Goal: Task Accomplishment & Management: Manage account settings

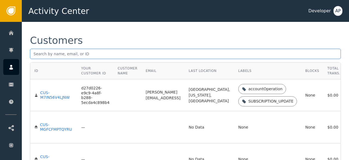
click at [45, 53] on input "text" at bounding box center [185, 54] width 311 height 10
paste input "[EMAIL_ADDRESS][DOMAIN_NAME]"
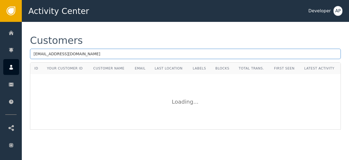
type input "[EMAIL_ADDRESS][DOMAIN_NAME]"
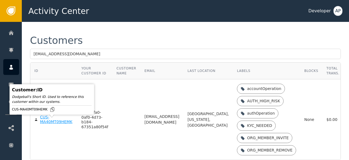
click at [43, 124] on div "CUS-MA40MT09HEMK" at bounding box center [56, 120] width 33 height 10
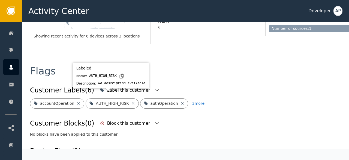
scroll to position [176, 0]
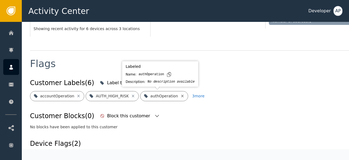
click at [180, 97] on icon at bounding box center [182, 96] width 4 height 4
click at [179, 95] on icon at bounding box center [180, 95] width 2 height 2
click at [194, 95] on icon at bounding box center [196, 96] width 4 height 4
click at [198, 95] on icon at bounding box center [200, 96] width 4 height 4
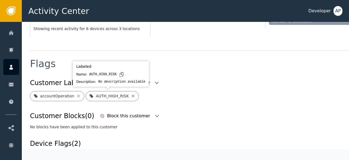
click at [131, 96] on icon at bounding box center [133, 96] width 4 height 4
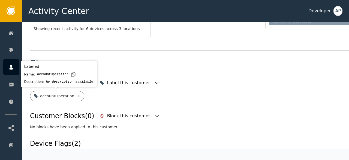
click at [76, 96] on icon at bounding box center [78, 96] width 4 height 4
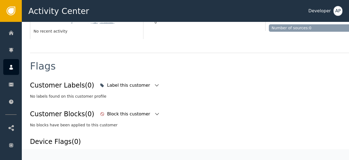
scroll to position [178, 0]
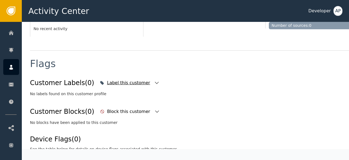
click at [154, 82] on icon "button" at bounding box center [156, 82] width 5 height 5
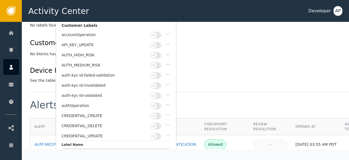
scroll to position [244, 0]
click at [158, 92] on button "button" at bounding box center [156, 95] width 11 height 7
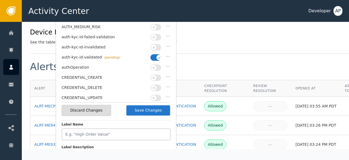
scroll to position [283, 0]
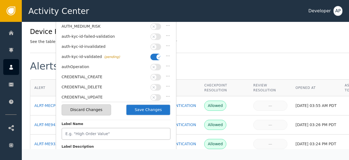
click at [151, 108] on button "Save Changes" at bounding box center [148, 109] width 45 height 11
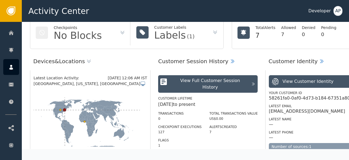
scroll to position [0, 0]
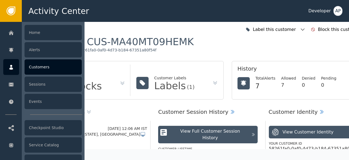
click at [30, 65] on div "Customers" at bounding box center [53, 66] width 57 height 15
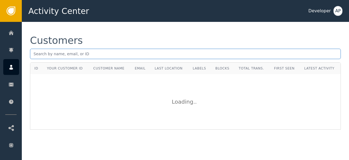
click at [37, 54] on input "text" at bounding box center [185, 54] width 311 height 10
paste input "[EMAIL_ADDRESS][DOMAIN_NAME]"
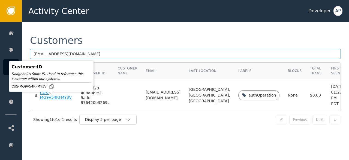
type input "[EMAIL_ADDRESS][DOMAIN_NAME]"
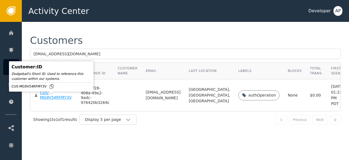
click at [46, 100] on div "CUS-MG9V54RFMY3V" at bounding box center [56, 95] width 32 height 10
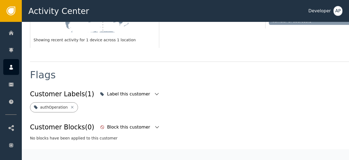
scroll to position [173, 0]
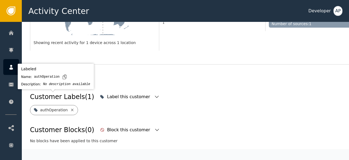
click at [70, 107] on icon at bounding box center [72, 109] width 4 height 4
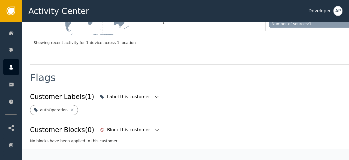
scroll to position [176, 0]
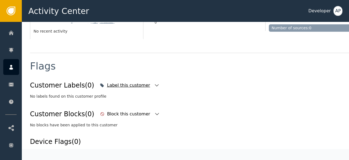
click at [154, 84] on icon "button" at bounding box center [156, 84] width 5 height 5
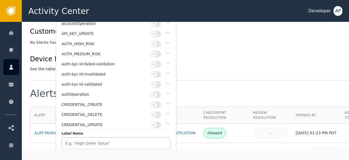
scroll to position [258, 0]
click at [159, 80] on button "button" at bounding box center [156, 83] width 11 height 7
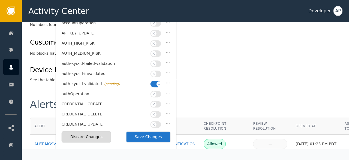
click at [160, 133] on button "Save Changes" at bounding box center [148, 136] width 45 height 11
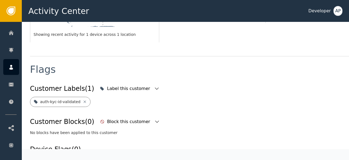
scroll to position [0, 0]
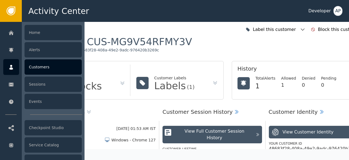
click at [33, 65] on div "Customers" at bounding box center [53, 66] width 57 height 15
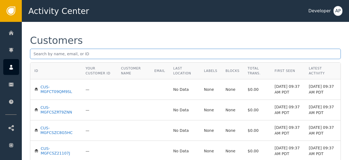
click at [40, 55] on input "text" at bounding box center [185, 54] width 311 height 10
paste input "[PERSON_NAME][EMAIL_ADDRESS][DOMAIN_NAME]"
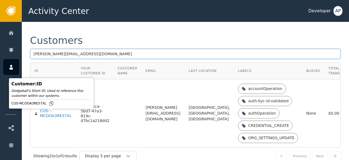
type input "[PERSON_NAME][EMAIL_ADDRESS][DOMAIN_NAME]"
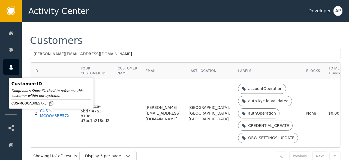
click at [43, 116] on div "CUS-MCOOA3RE57XL" at bounding box center [56, 113] width 32 height 10
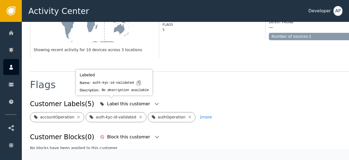
scroll to position [167, 0]
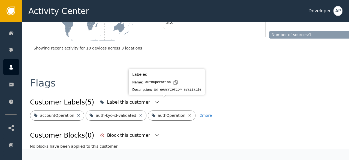
click at [188, 113] on icon at bounding box center [190, 115] width 4 height 4
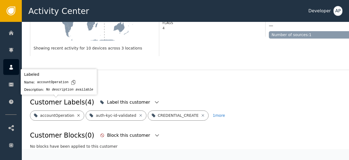
click at [77, 114] on icon at bounding box center [78, 115] width 2 height 2
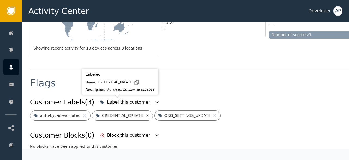
click at [145, 113] on icon at bounding box center [147, 115] width 4 height 4
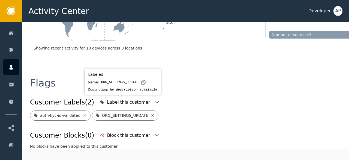
click at [151, 114] on icon at bounding box center [152, 115] width 2 height 2
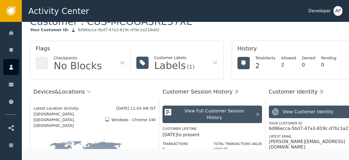
scroll to position [0, 0]
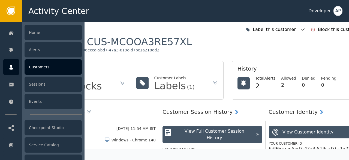
click at [41, 65] on div "Customers" at bounding box center [53, 66] width 57 height 15
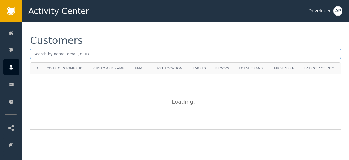
click at [37, 52] on input "text" at bounding box center [185, 54] width 311 height 10
paste input "[EMAIL_ADDRESS][DOMAIN_NAME]"
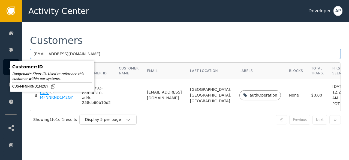
type input "[EMAIL_ADDRESS][DOMAIN_NAME]"
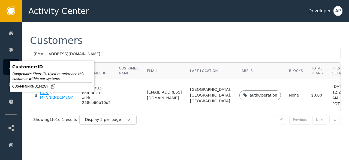
click at [43, 100] on div "CUS-MFNNRND1M2GY" at bounding box center [57, 95] width 34 height 10
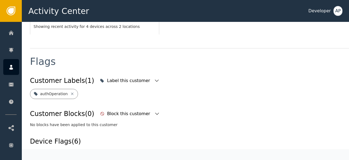
scroll to position [184, 0]
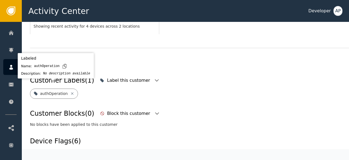
click at [70, 91] on icon at bounding box center [72, 93] width 4 height 4
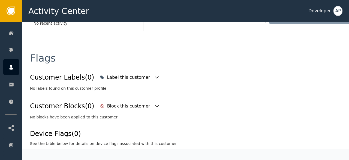
scroll to position [186, 0]
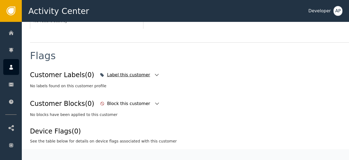
click at [154, 72] on icon "button" at bounding box center [156, 74] width 5 height 5
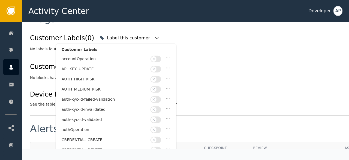
scroll to position [22, 0]
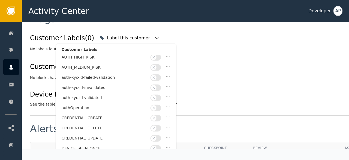
click at [159, 95] on button "button" at bounding box center [156, 97] width 11 height 7
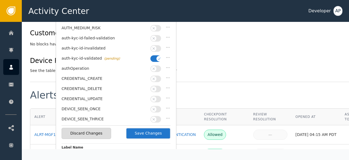
scroll to position [260, 0]
click at [149, 129] on button "Save Changes" at bounding box center [148, 132] width 45 height 11
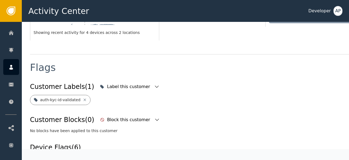
scroll to position [175, 0]
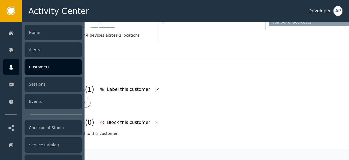
click at [36, 71] on div "Customers" at bounding box center [53, 66] width 57 height 15
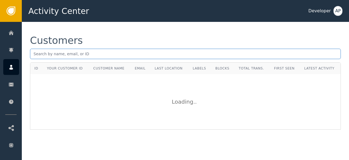
click at [36, 50] on input "text" at bounding box center [185, 54] width 311 height 10
paste input "[EMAIL_ADDRESS][DOMAIN_NAME]"
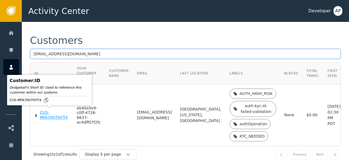
type input "[EMAIL_ADDRESS][DOMAIN_NAME]"
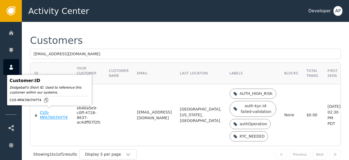
click at [46, 115] on div "CUS-MFA7IIH7HYT4" at bounding box center [54, 115] width 29 height 10
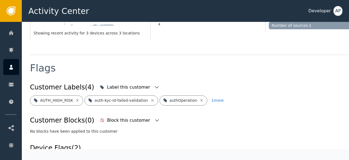
scroll to position [172, 0]
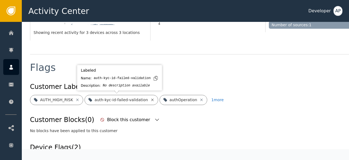
click at [150, 98] on icon at bounding box center [152, 99] width 4 height 4
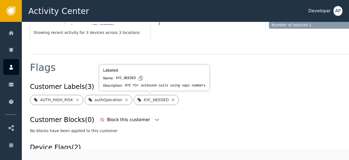
click at [171, 98] on icon at bounding box center [173, 99] width 4 height 4
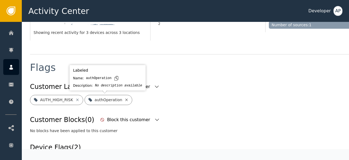
click at [124, 98] on icon at bounding box center [126, 99] width 4 height 4
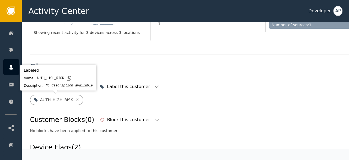
click at [75, 99] on icon at bounding box center [77, 99] width 4 height 4
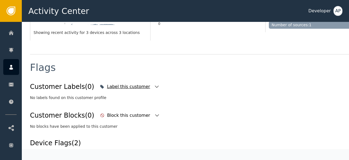
click at [154, 85] on icon "button" at bounding box center [156, 86] width 5 height 5
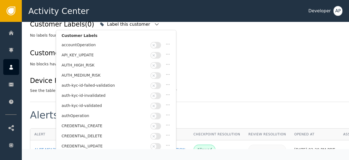
scroll to position [235, 0]
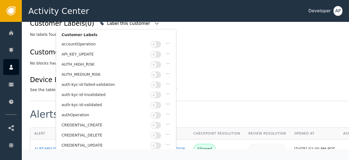
click at [158, 101] on button "button" at bounding box center [156, 104] width 11 height 7
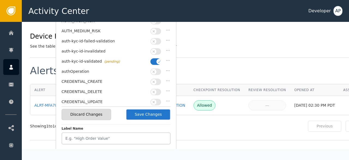
scroll to position [279, 0]
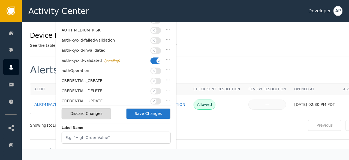
click at [141, 114] on button "Save Changes" at bounding box center [148, 113] width 45 height 11
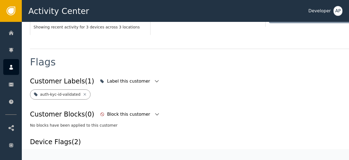
scroll to position [175, 0]
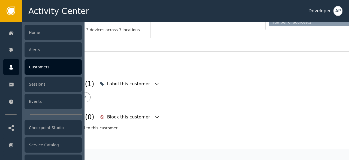
click at [41, 67] on div "Customers" at bounding box center [53, 66] width 57 height 15
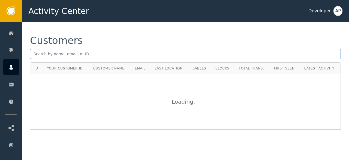
click at [37, 52] on input "text" at bounding box center [185, 54] width 311 height 10
paste input "[PERSON_NAME][EMAIL_ADDRESS][DOMAIN_NAME]"
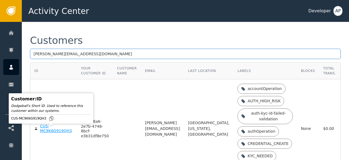
type input "[PERSON_NAME][EMAIL_ADDRESS][DOMAIN_NAME]"
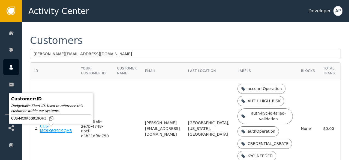
click at [50, 132] on div "CUS-MC9K6G919QH3" at bounding box center [56, 129] width 33 height 10
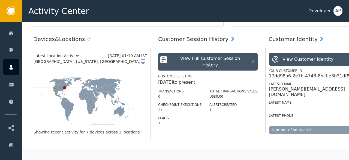
scroll to position [70, 0]
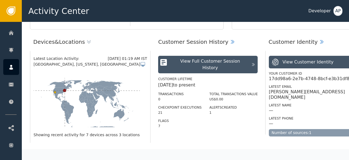
click at [114, 108] on icon at bounding box center [87, 104] width 106 height 53
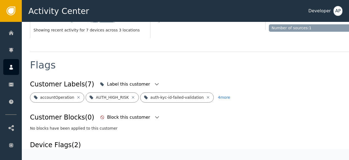
scroll to position [175, 0]
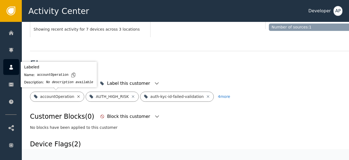
click at [76, 95] on icon at bounding box center [78, 96] width 4 height 4
click at [75, 96] on icon at bounding box center [77, 96] width 4 height 4
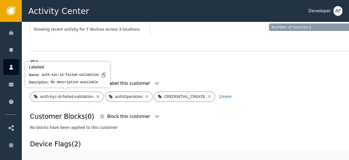
click at [96, 96] on icon at bounding box center [98, 96] width 4 height 4
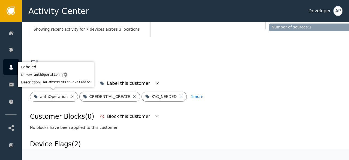
click at [70, 95] on icon at bounding box center [72, 96] width 4 height 4
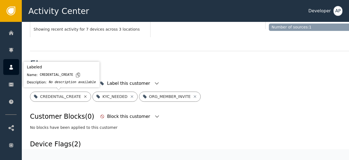
click at [84, 96] on icon at bounding box center [85, 96] width 2 height 2
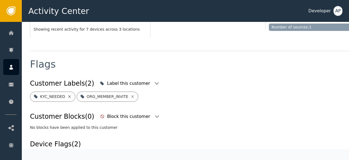
click at [67, 95] on icon at bounding box center [69, 96] width 4 height 4
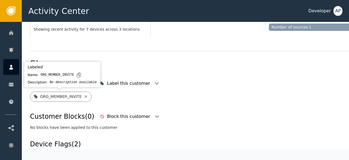
click at [84, 96] on icon at bounding box center [86, 96] width 4 height 4
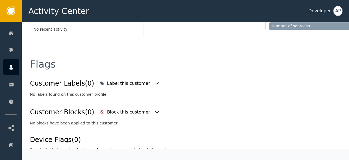
click at [155, 82] on icon "button" at bounding box center [157, 83] width 4 height 2
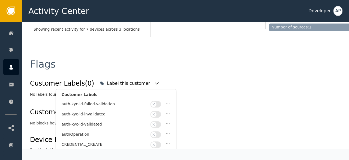
scroll to position [40, 0]
drag, startPoint x: 159, startPoint y: 131, endPoint x: 141, endPoint y: 128, distance: 18.3
click at [141, 131] on div "authOperation" at bounding box center [116, 136] width 109 height 10
click at [159, 122] on button "button" at bounding box center [156, 125] width 11 height 7
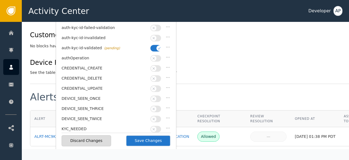
scroll to position [252, 0]
click at [158, 139] on button "Save Changes" at bounding box center [148, 139] width 45 height 11
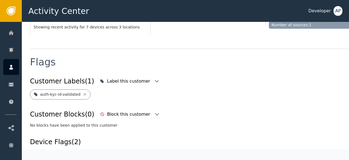
scroll to position [175, 0]
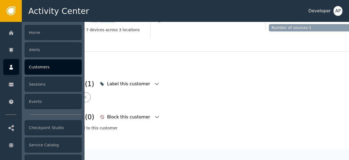
click at [37, 66] on div "Customers" at bounding box center [53, 66] width 57 height 15
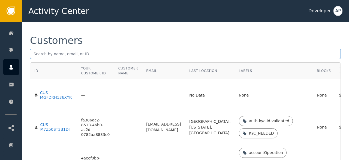
click at [42, 56] on input "text" at bounding box center [185, 54] width 311 height 10
paste input "[EMAIL_ADDRESS][DOMAIN_NAME]"
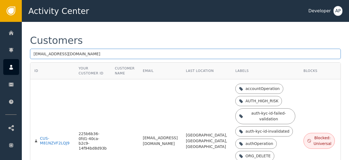
type input "[EMAIL_ADDRESS][DOMAIN_NAME]"
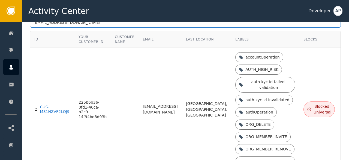
scroll to position [29, 0]
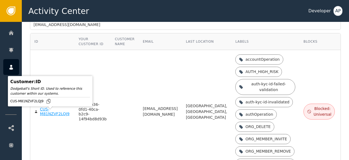
click at [48, 115] on div "CUS-M81NZVF2LQJ9" at bounding box center [55, 112] width 31 height 10
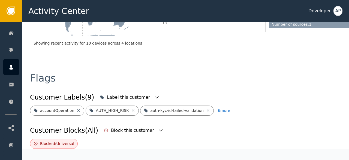
scroll to position [172, 0]
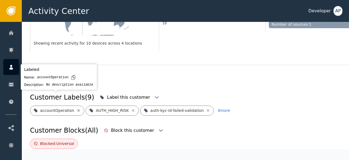
click at [76, 108] on icon at bounding box center [78, 110] width 4 height 4
click at [76, 108] on icon at bounding box center [77, 110] width 4 height 4
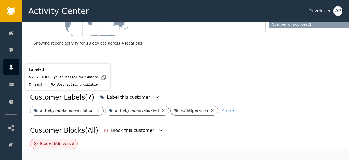
click at [96, 108] on icon at bounding box center [98, 110] width 4 height 4
click at [86, 108] on icon at bounding box center [88, 110] width 4 height 4
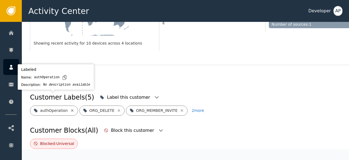
click at [70, 108] on icon at bounding box center [72, 110] width 4 height 4
click at [68, 108] on icon at bounding box center [69, 110] width 4 height 4
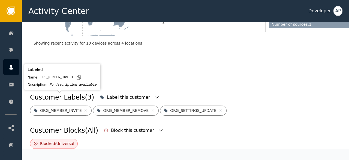
click at [84, 108] on icon at bounding box center [86, 110] width 4 height 4
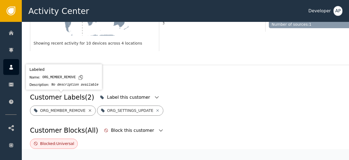
click at [89, 109] on icon at bounding box center [90, 110] width 2 height 2
click at [89, 108] on icon at bounding box center [91, 110] width 4 height 4
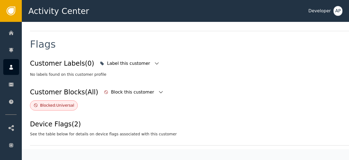
scroll to position [203, 0]
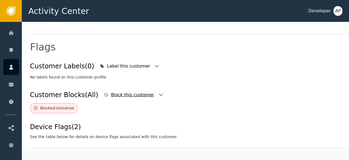
click at [158, 92] on icon "button" at bounding box center [160, 94] width 5 height 5
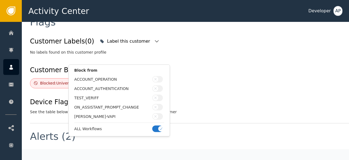
scroll to position [229, 0]
click at [57, 80] on div "Customer Labels (0) Label this customer No labels found on this customer profil…" at bounding box center [201, 74] width 342 height 79
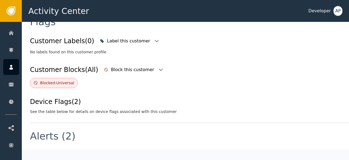
click at [55, 80] on div "Blocked: Universal" at bounding box center [57, 83] width 34 height 6
click at [159, 68] on icon "button" at bounding box center [161, 69] width 4 height 2
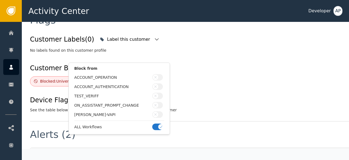
scroll to position [230, 0]
click at [153, 127] on button "button" at bounding box center [157, 127] width 11 height 7
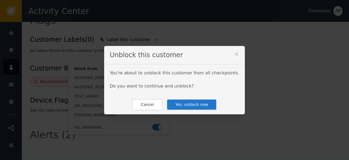
click at [185, 103] on button "Yes, unblock now" at bounding box center [192, 104] width 50 height 11
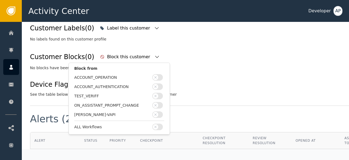
click at [194, 94] on div "Device Flags (0) See the table below for details on device flags associated wit…" at bounding box center [201, 88] width 342 height 18
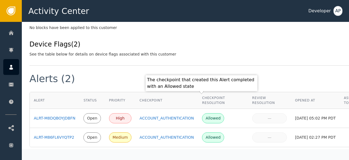
scroll to position [279, 1]
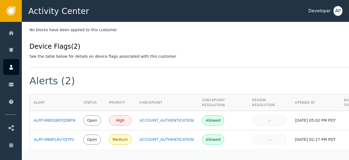
click at [163, 54] on div "Flags Customer Labels (0) Label this customer No labels found on this customer …" at bounding box center [200, 13] width 342 height 110
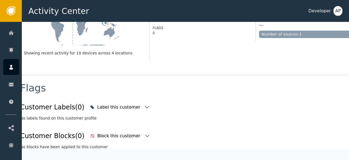
scroll to position [163, 0]
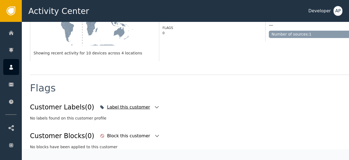
click at [154, 104] on icon "button" at bounding box center [156, 106] width 5 height 5
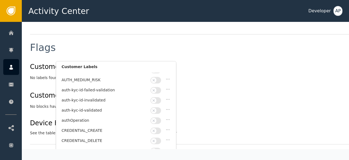
scroll to position [27, 0]
click at [157, 107] on button "button" at bounding box center [156, 110] width 11 height 7
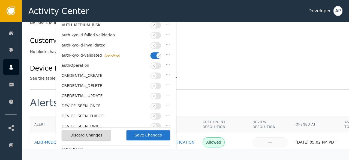
click at [152, 136] on button "Save Changes" at bounding box center [148, 134] width 45 height 11
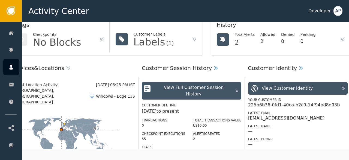
scroll to position [0, 21]
